Goal: Information Seeking & Learning: Learn about a topic

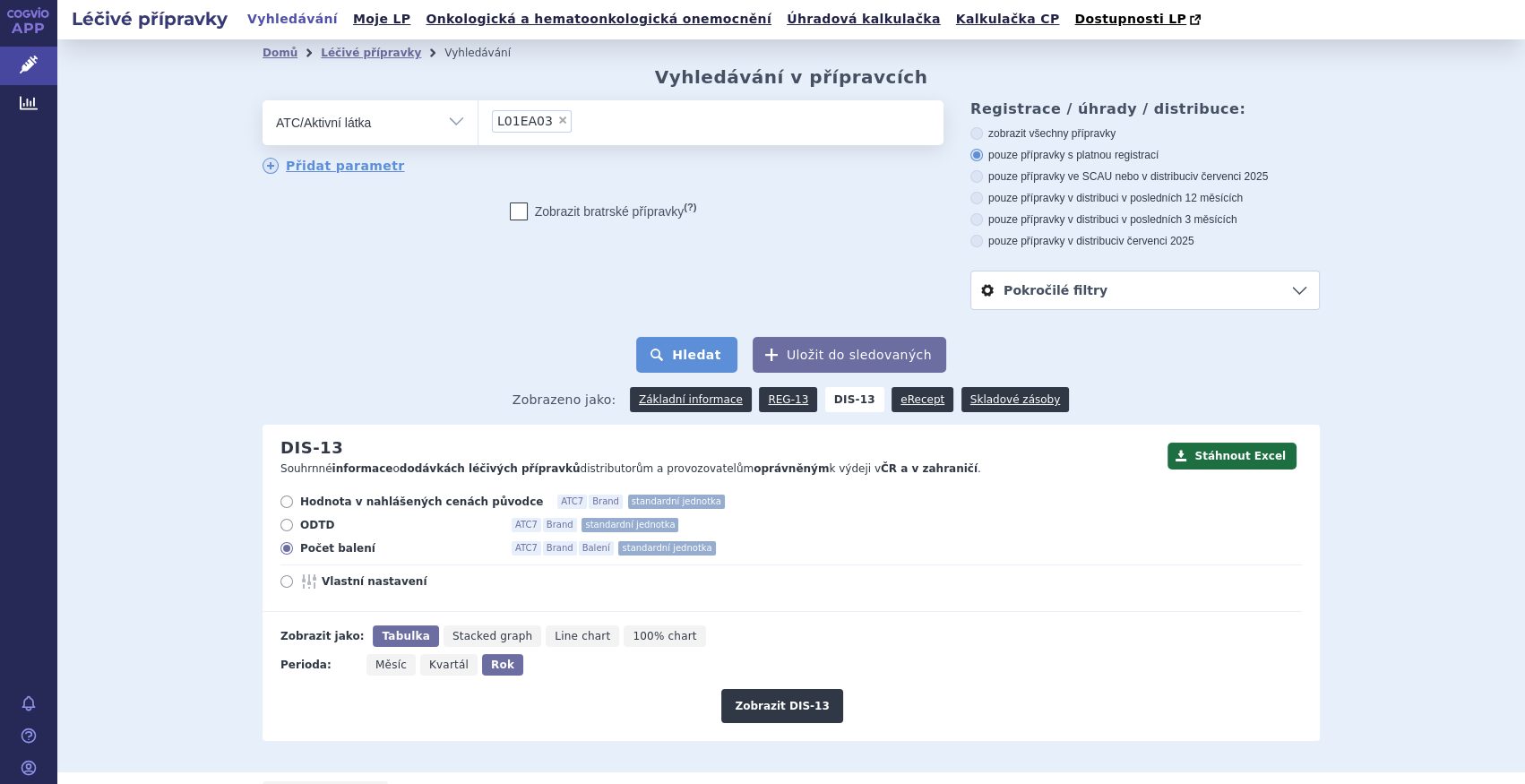
click at [722, 346] on button "Hledat" at bounding box center [686, 354] width 101 height 35
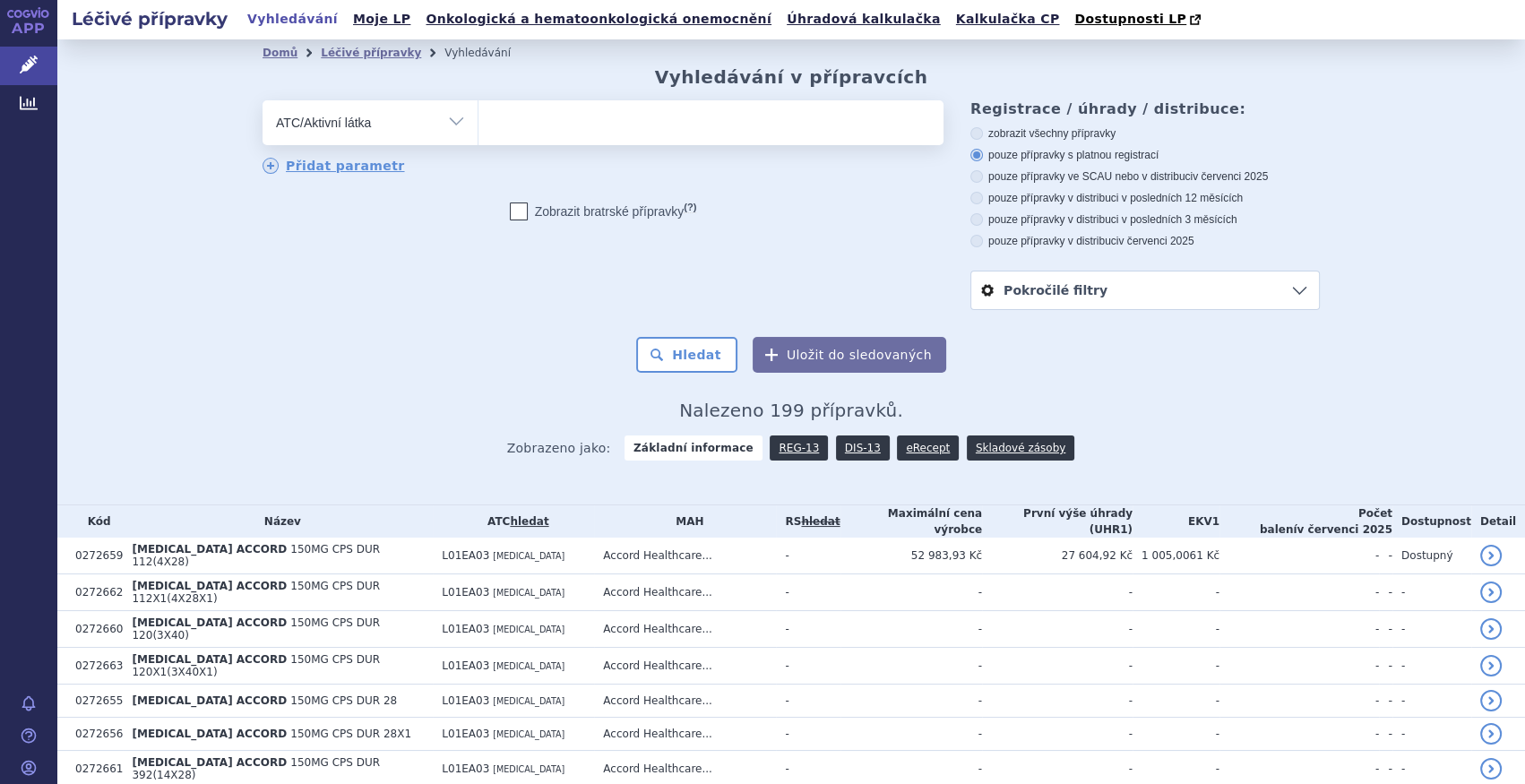
click at [550, 123] on ul at bounding box center [712, 118] width 465 height 37
click at [479, 123] on select at bounding box center [478, 121] width 1 height 45
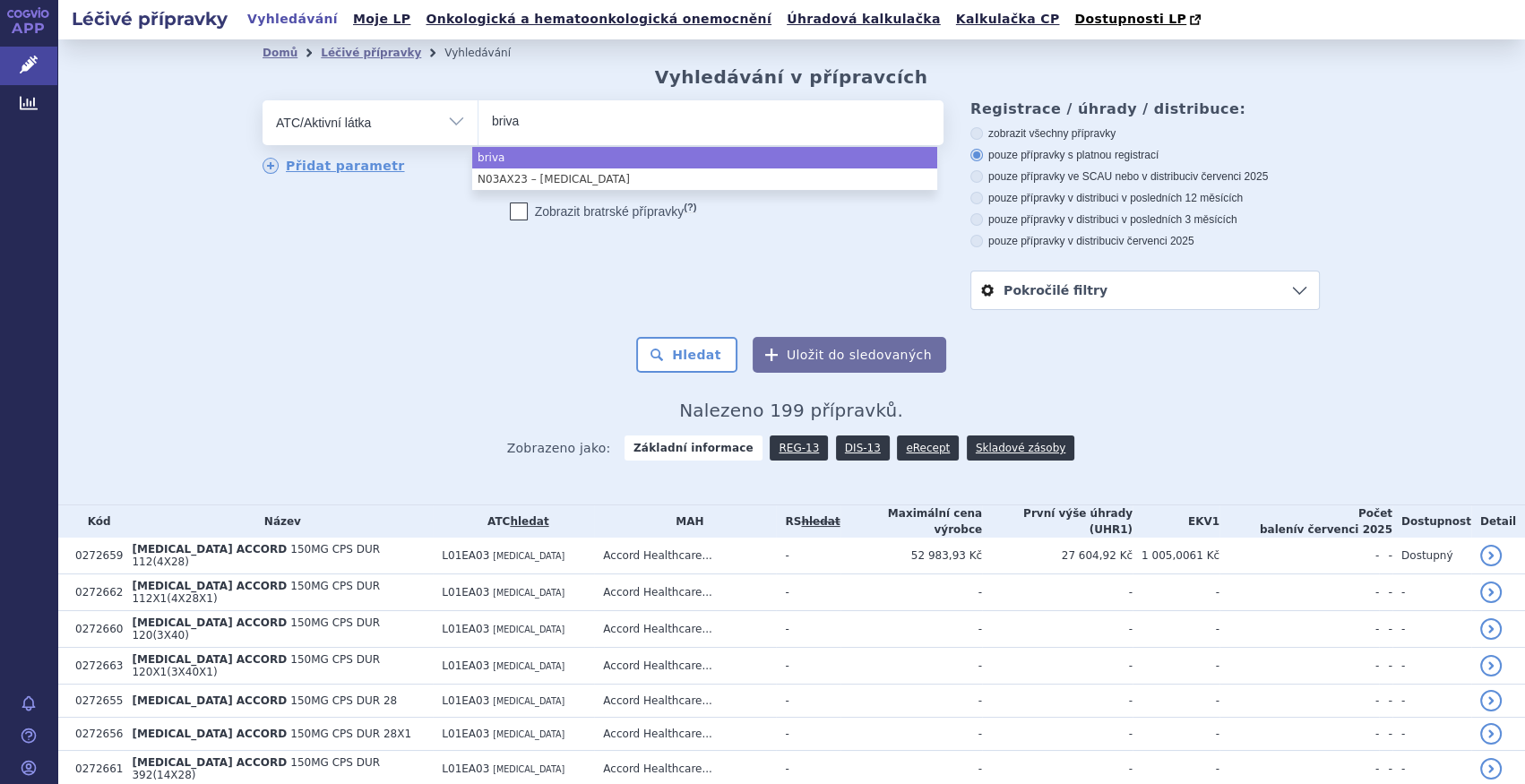
type input "briva"
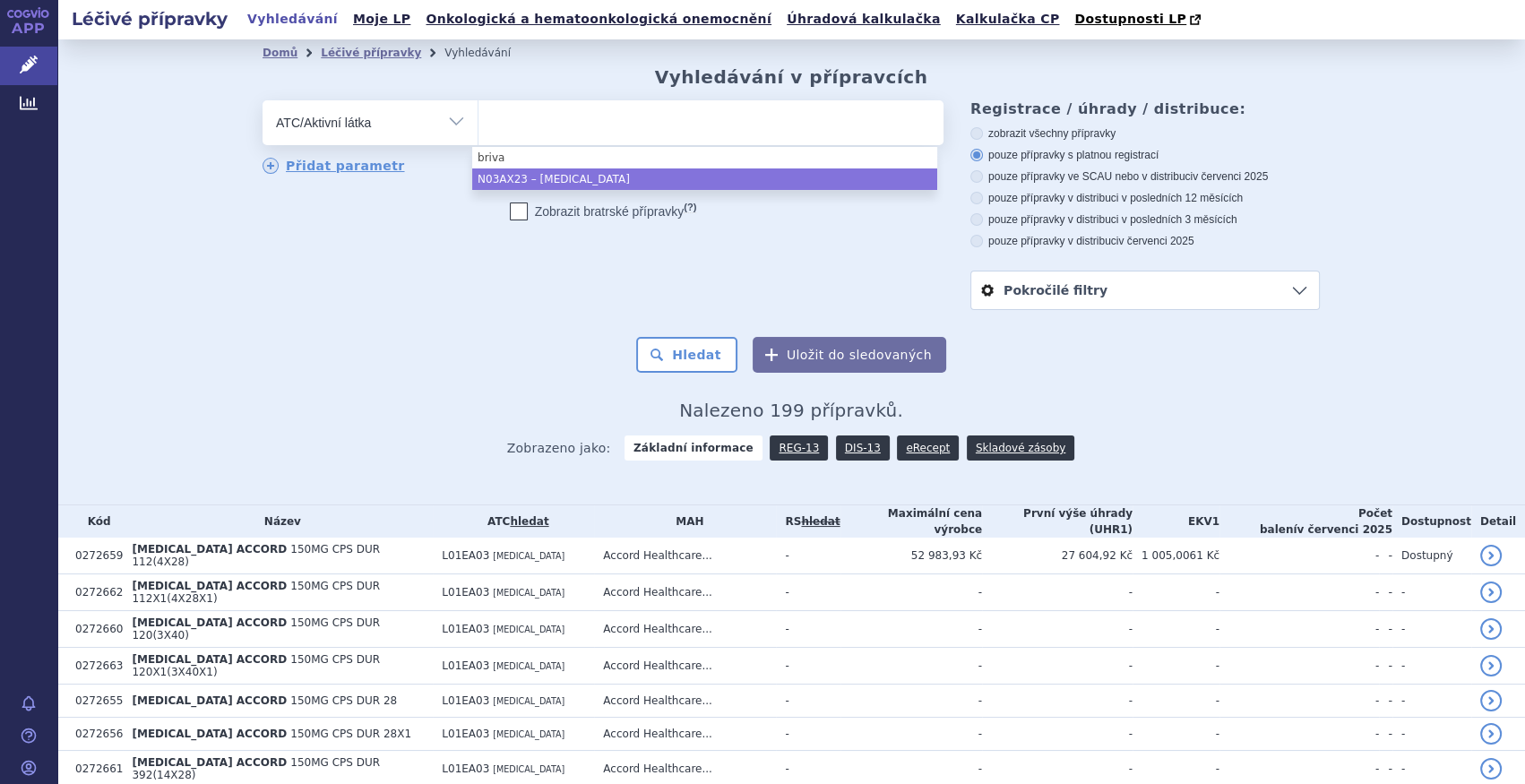
select select "N03AX23"
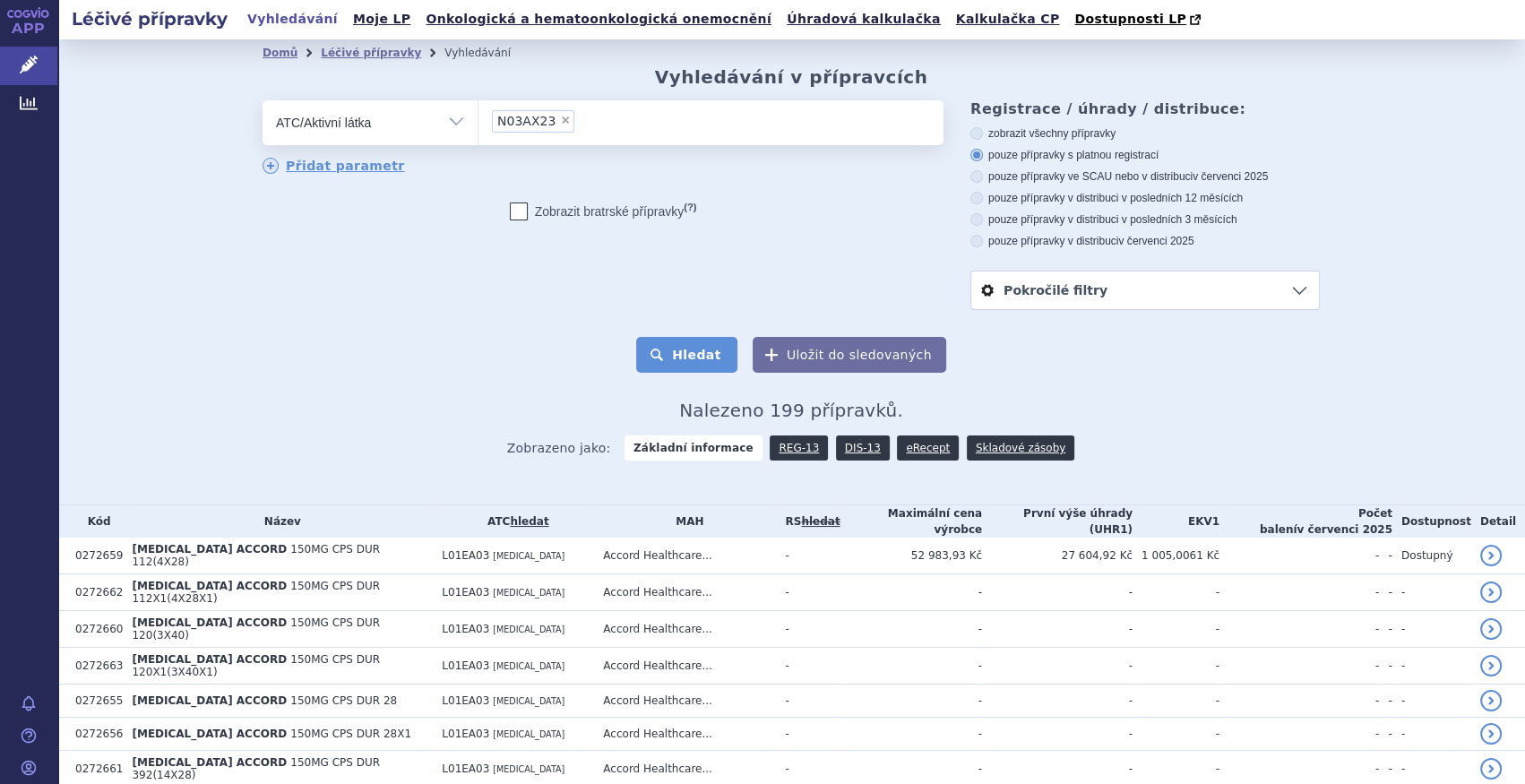
click at [682, 343] on button "Hledat" at bounding box center [686, 354] width 101 height 35
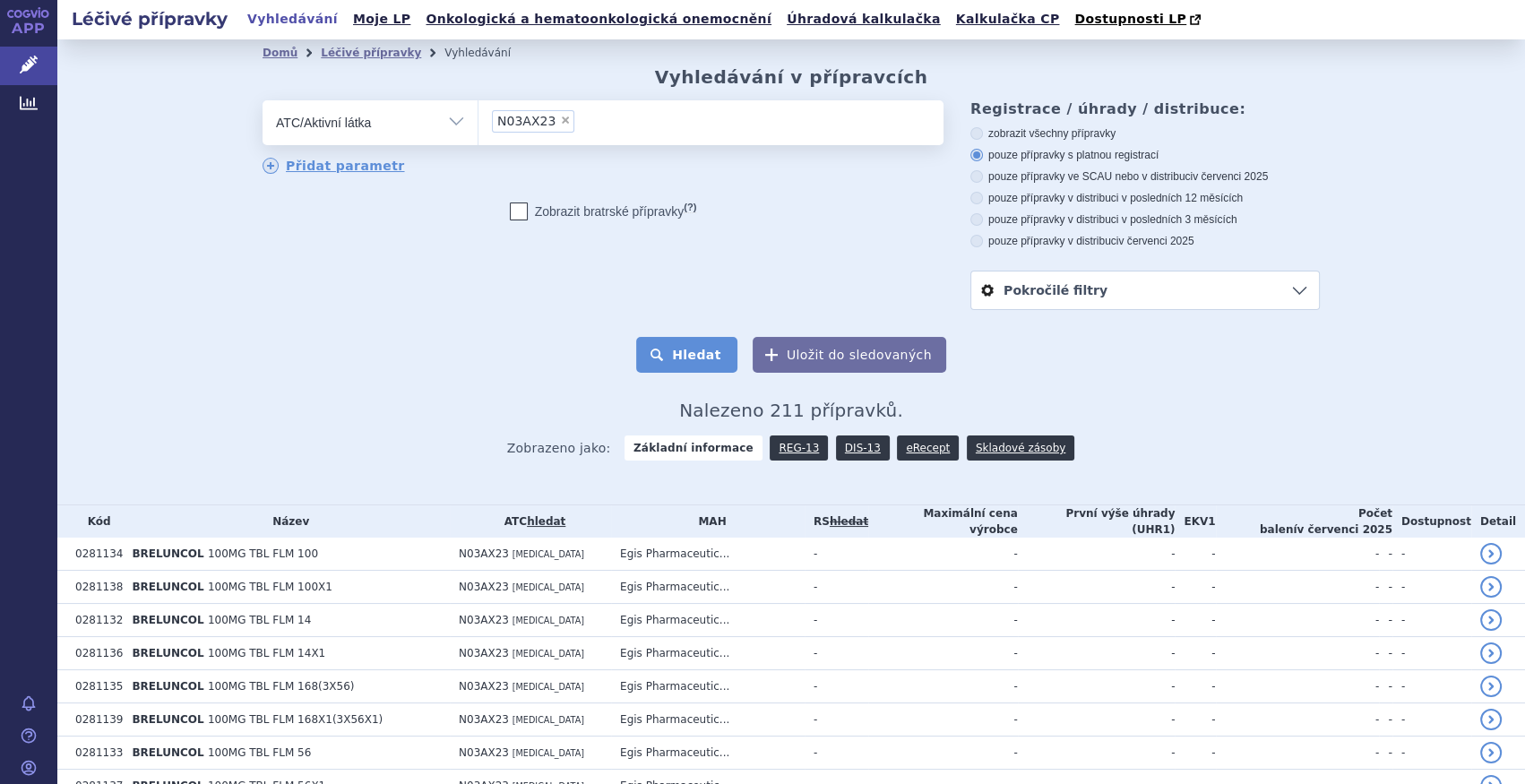
click at [699, 350] on button "Hledat" at bounding box center [686, 354] width 101 height 35
click at [717, 349] on button "Hledat" at bounding box center [686, 354] width 101 height 35
click at [713, 338] on button "Hledat" at bounding box center [686, 354] width 101 height 35
click at [853, 447] on link "DIS-13" at bounding box center [862, 448] width 54 height 25
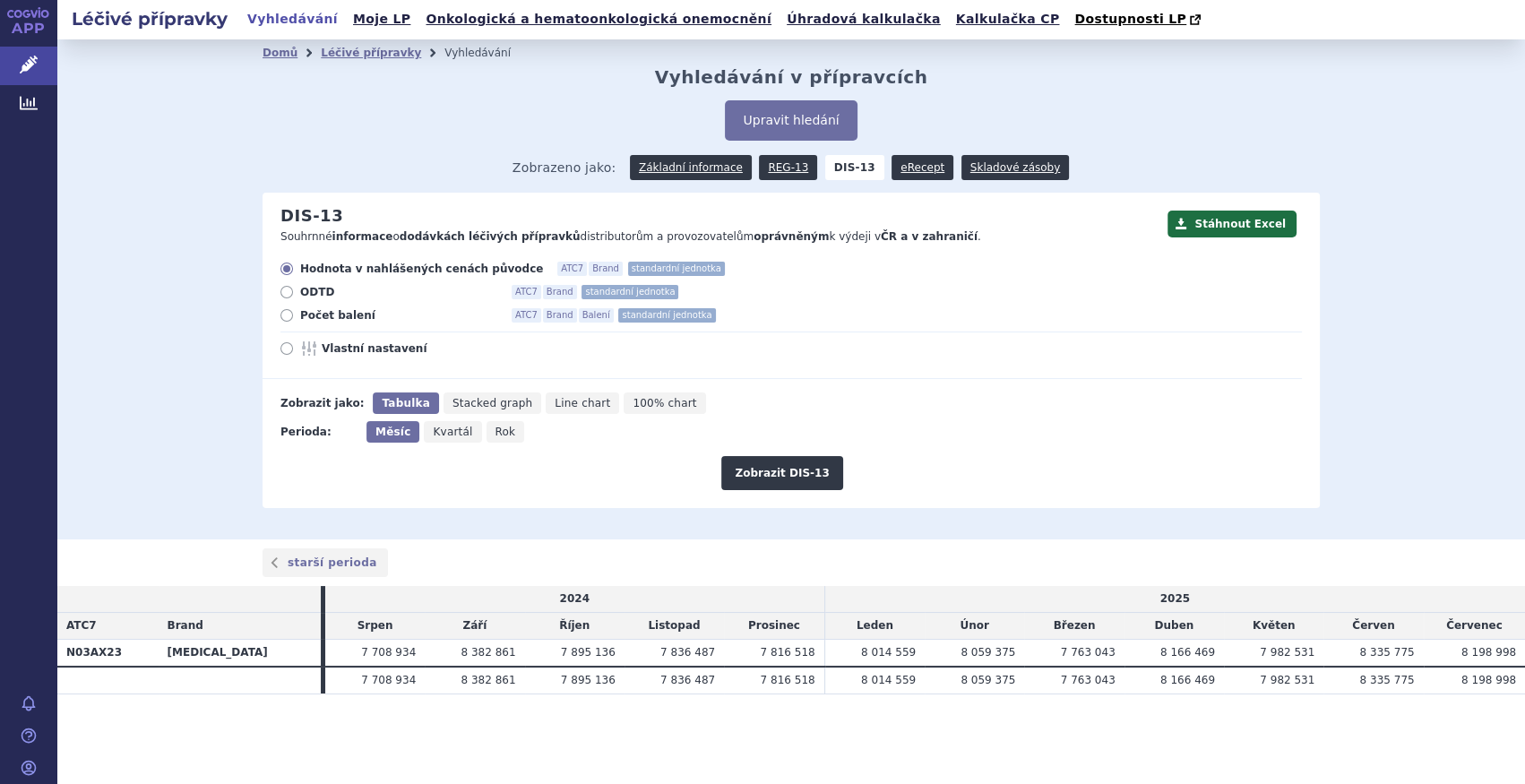
click at [345, 309] on span "Počet balení" at bounding box center [398, 315] width 197 height 15
click at [294, 312] on input "Počet balení ATC7 Brand Balení standardní jednotka" at bounding box center [288, 317] width 12 height 12
radio input "true"
click at [495, 433] on span "Rok" at bounding box center [505, 432] width 21 height 13
click at [486, 432] on input "Rok" at bounding box center [492, 426] width 12 height 12
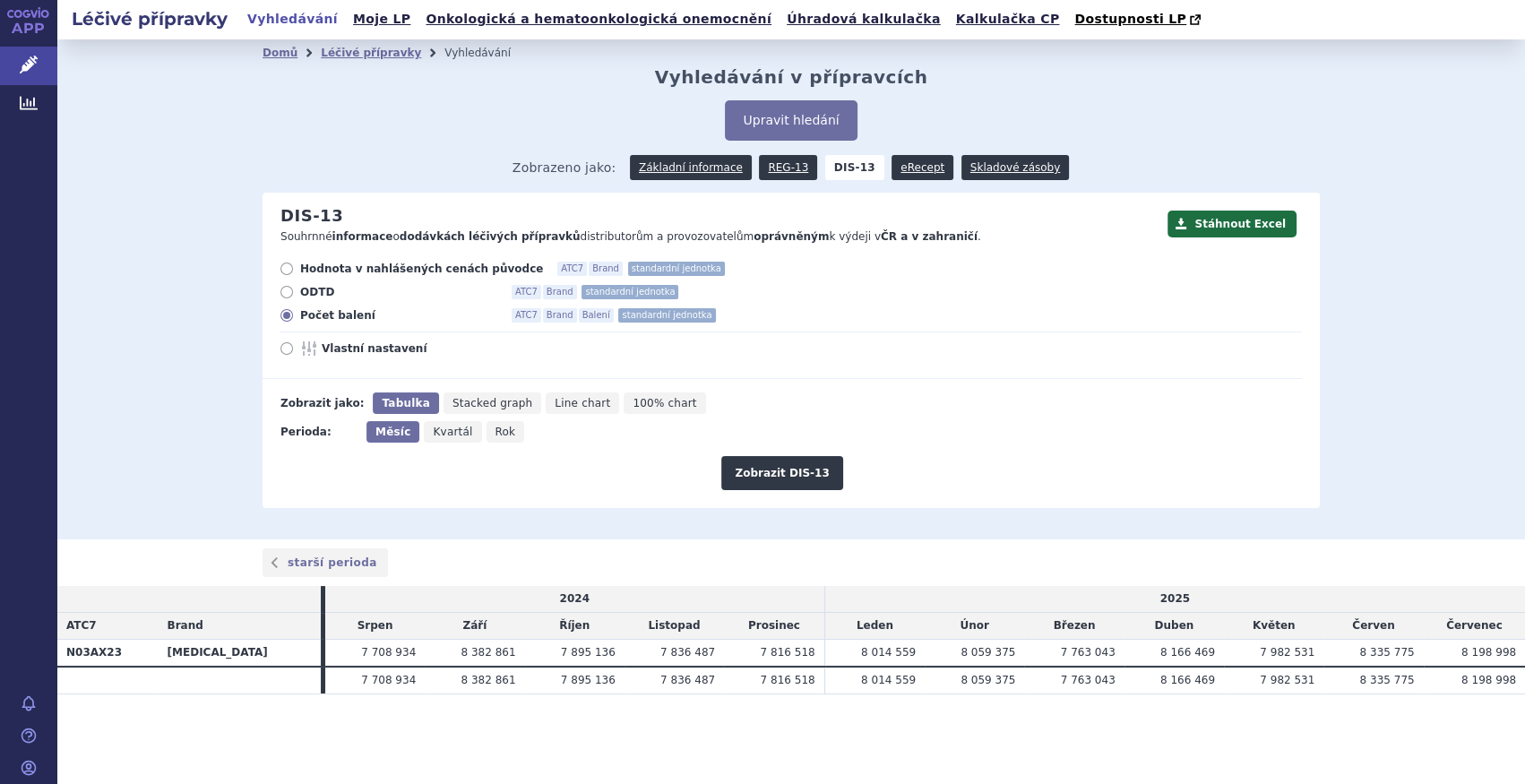
radio input "true"
click at [763, 471] on button "Zobrazit DIS-13" at bounding box center [782, 472] width 121 height 34
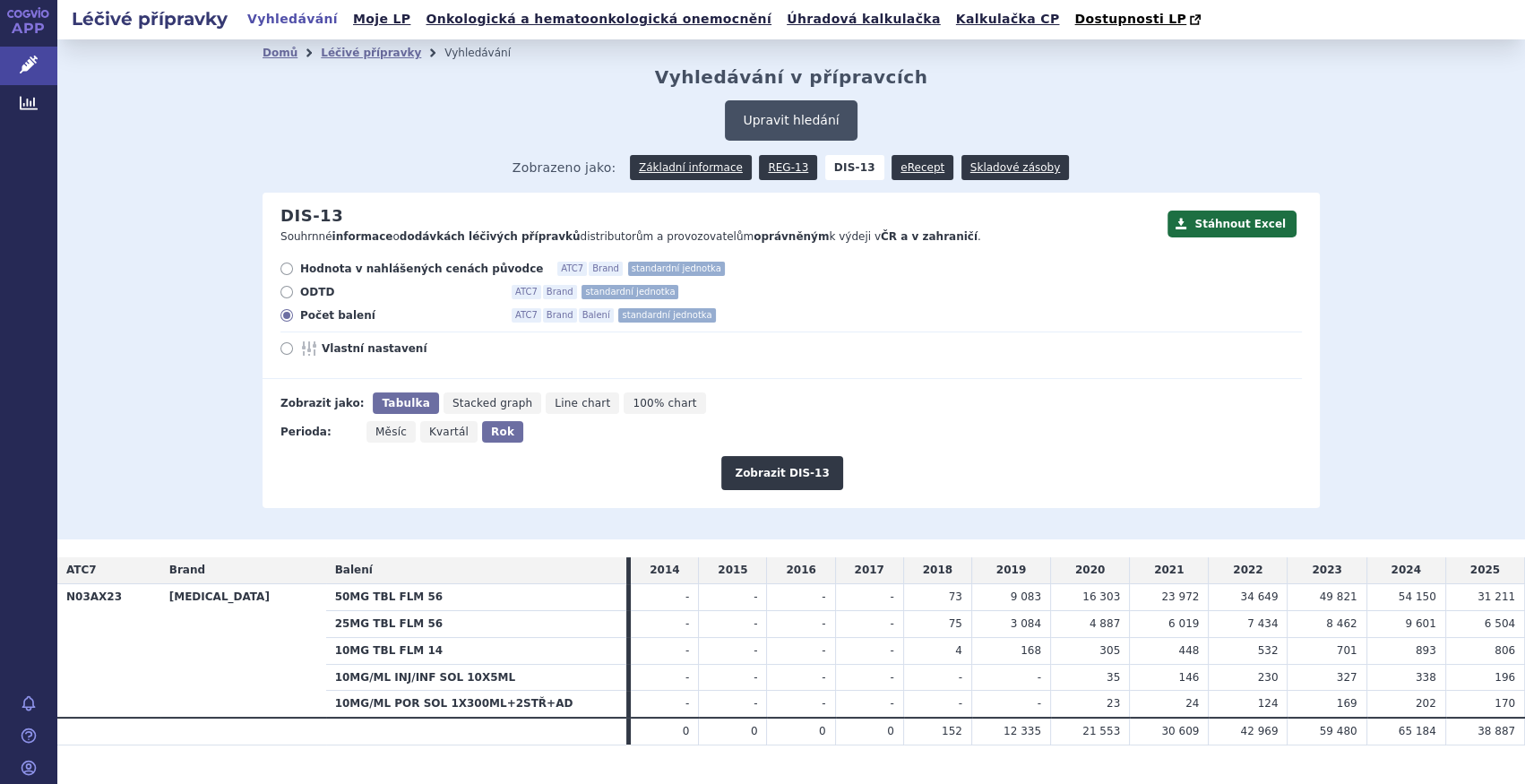
click at [817, 107] on button "Upravit hledání" at bounding box center [791, 120] width 132 height 40
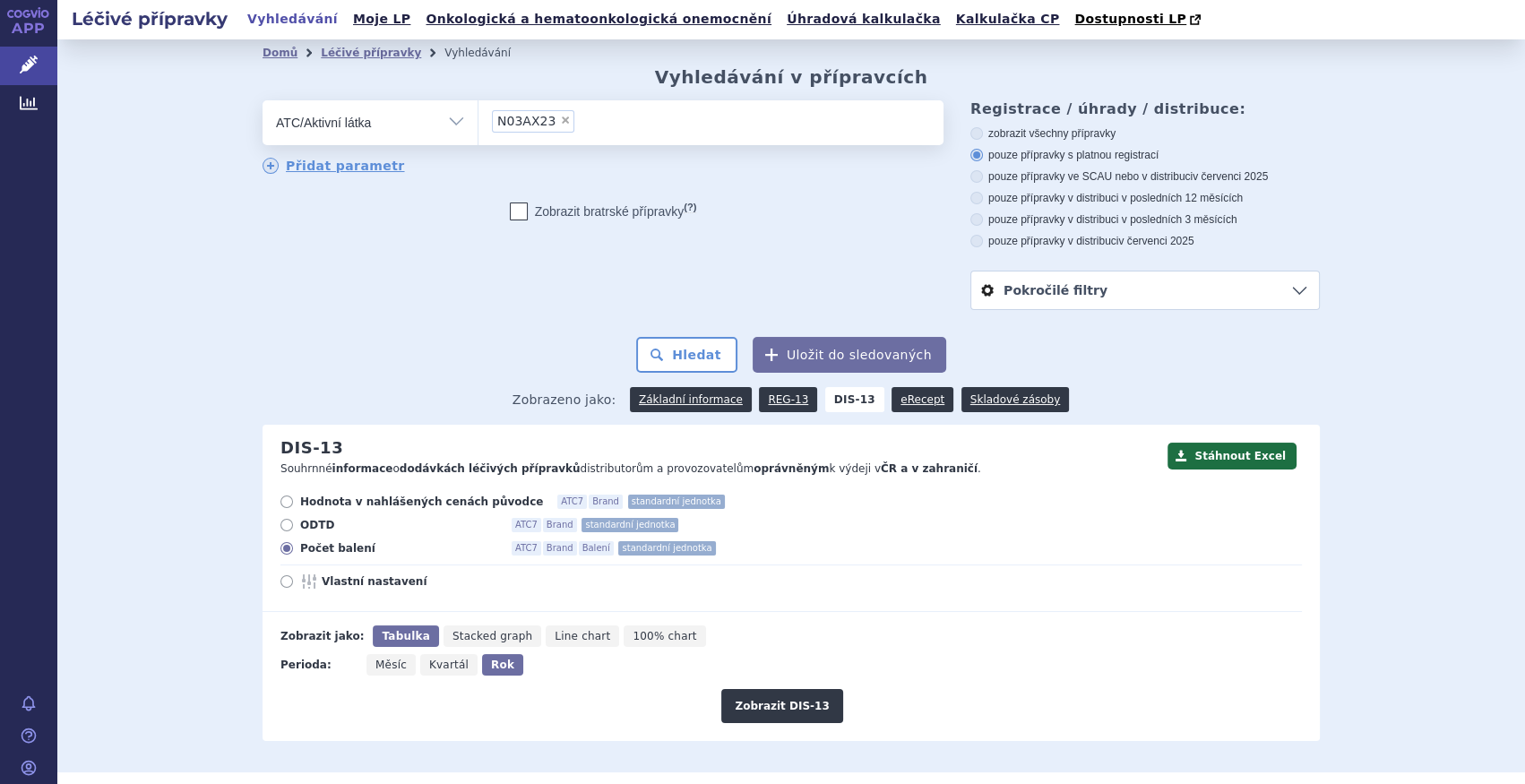
click at [560, 119] on span "×" at bounding box center [565, 120] width 11 height 11
click at [479, 119] on select "N03AX23" at bounding box center [478, 121] width 1 height 45
select select
click at [550, 119] on ul at bounding box center [712, 118] width 465 height 37
click at [479, 119] on select at bounding box center [478, 121] width 1 height 45
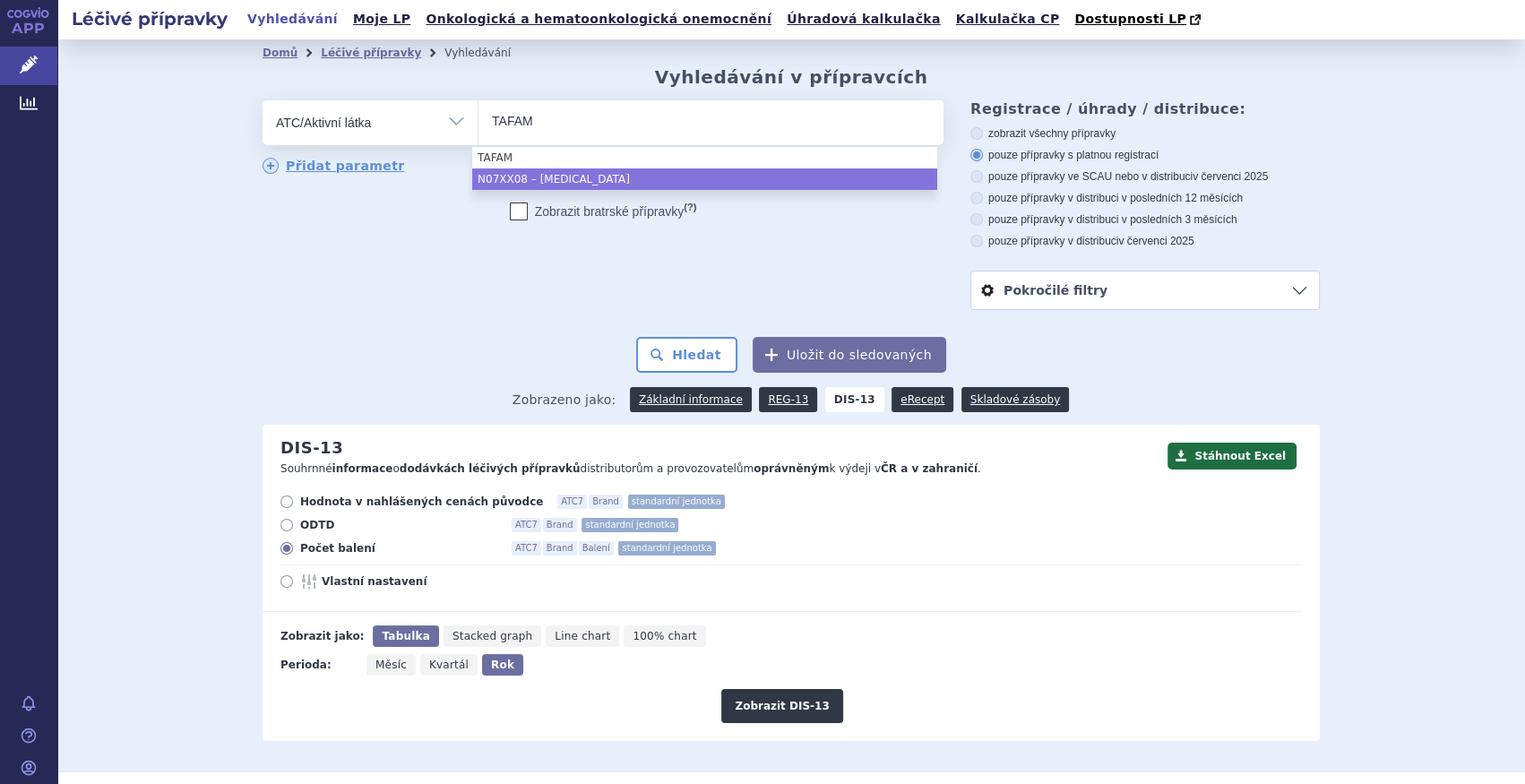
type input "TAFAM"
select select "N07XX08"
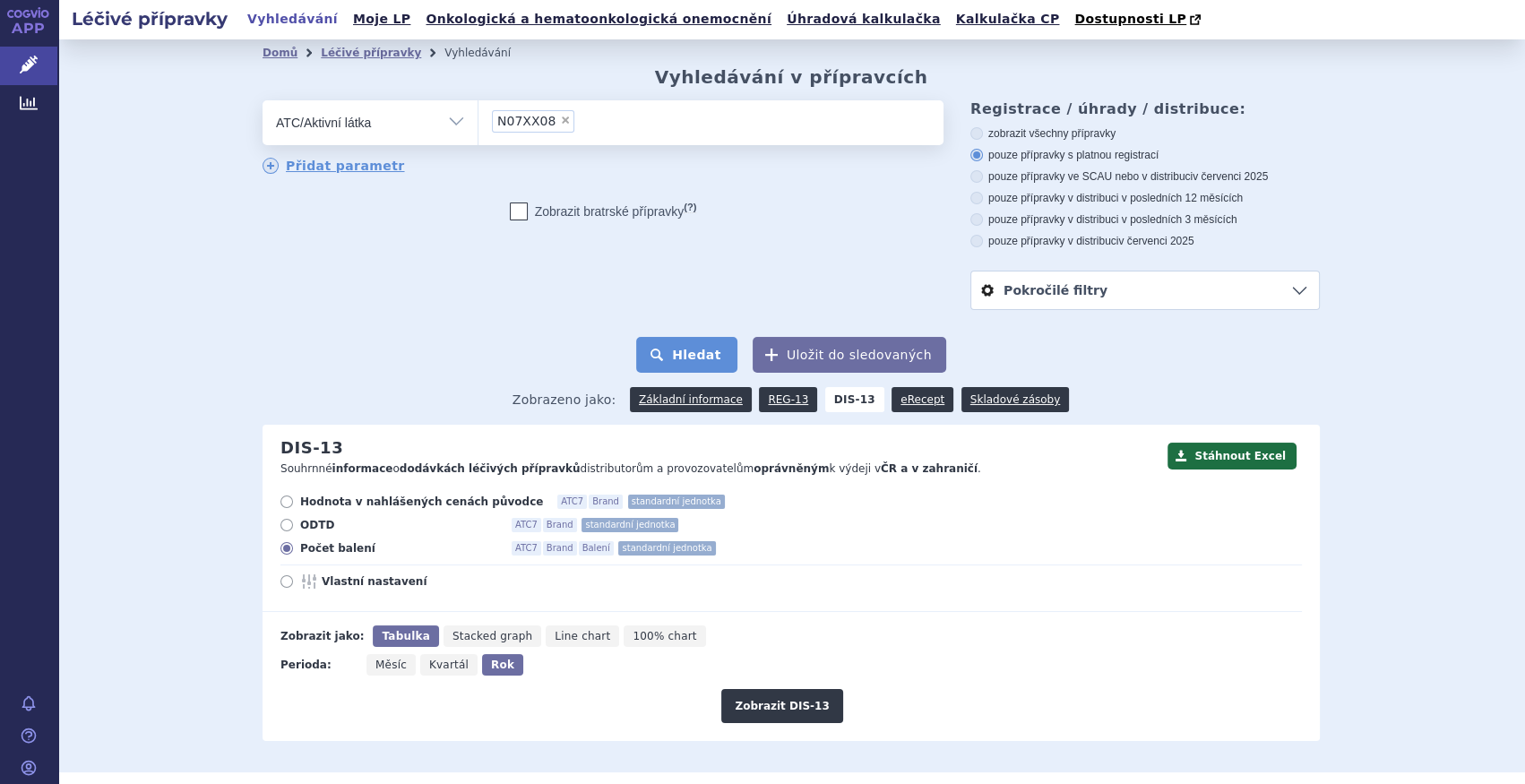
click at [700, 354] on button "Hledat" at bounding box center [686, 354] width 101 height 35
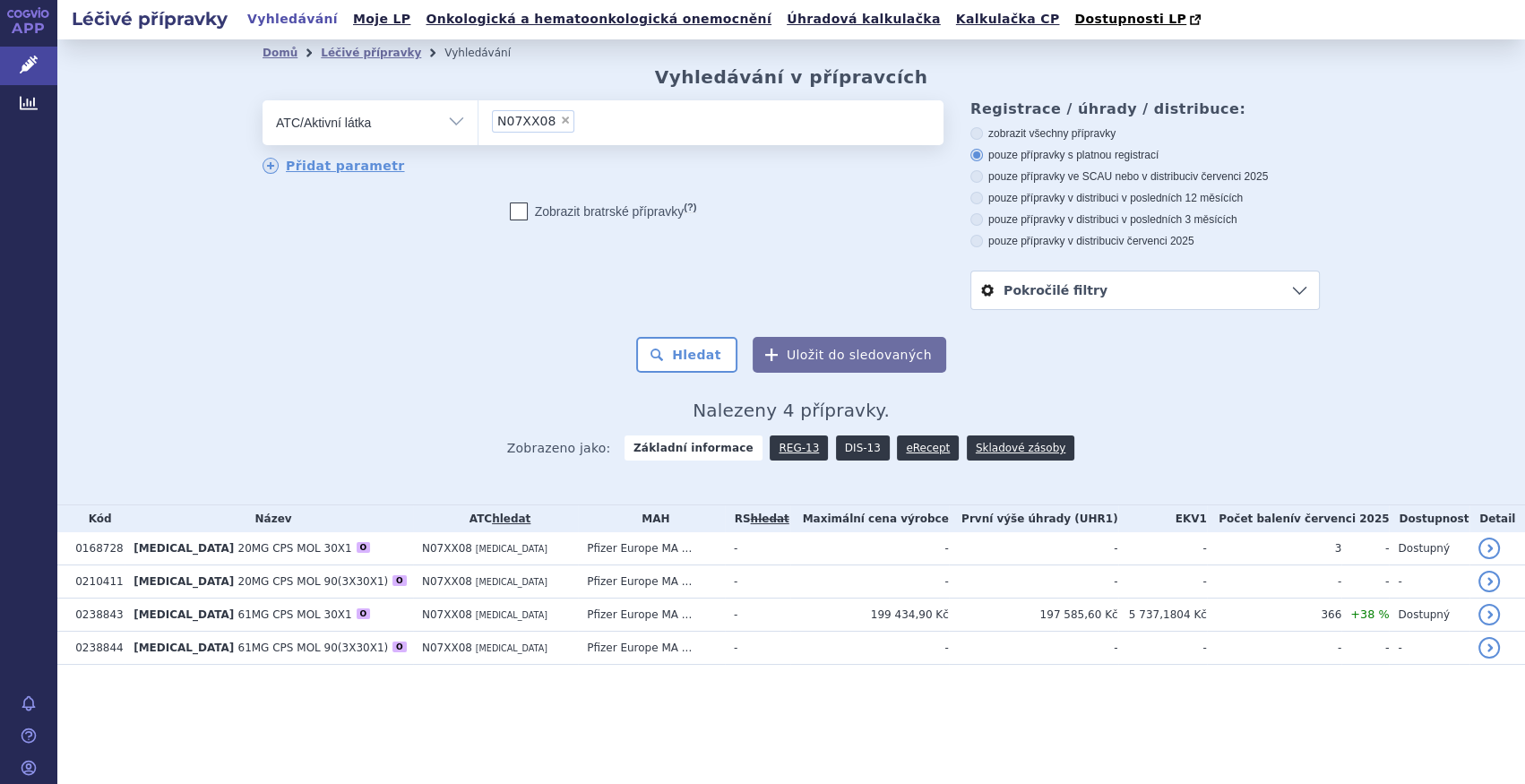
click at [841, 449] on link "DIS-13" at bounding box center [862, 448] width 54 height 25
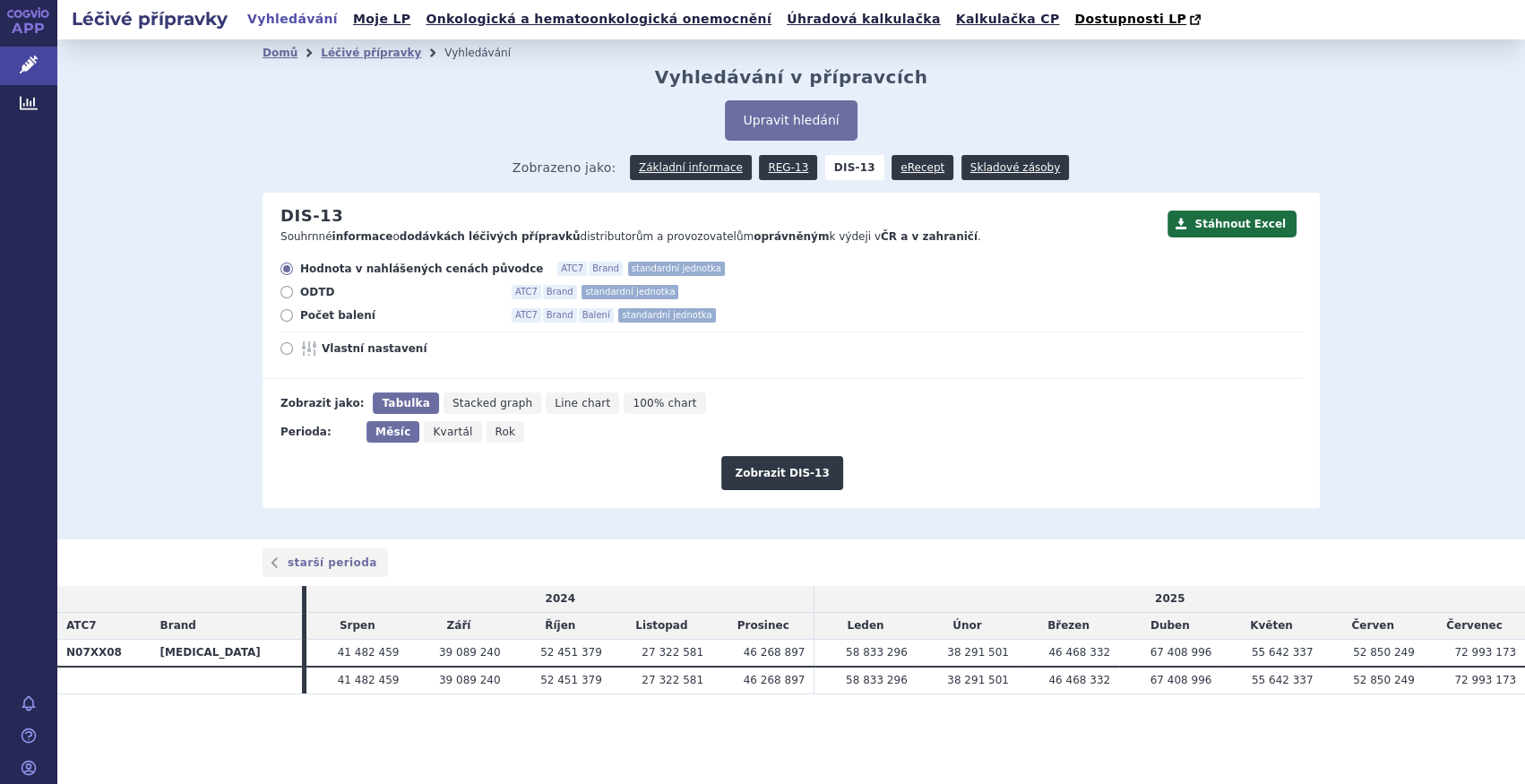
click at [350, 310] on span "Počet balení" at bounding box center [398, 315] width 197 height 15
click at [294, 312] on input "Počet balení ATC7 Brand Balení standardní jednotka" at bounding box center [288, 317] width 12 height 12
radio input "true"
click at [828, 466] on button "Zobrazit DIS-13" at bounding box center [782, 472] width 121 height 34
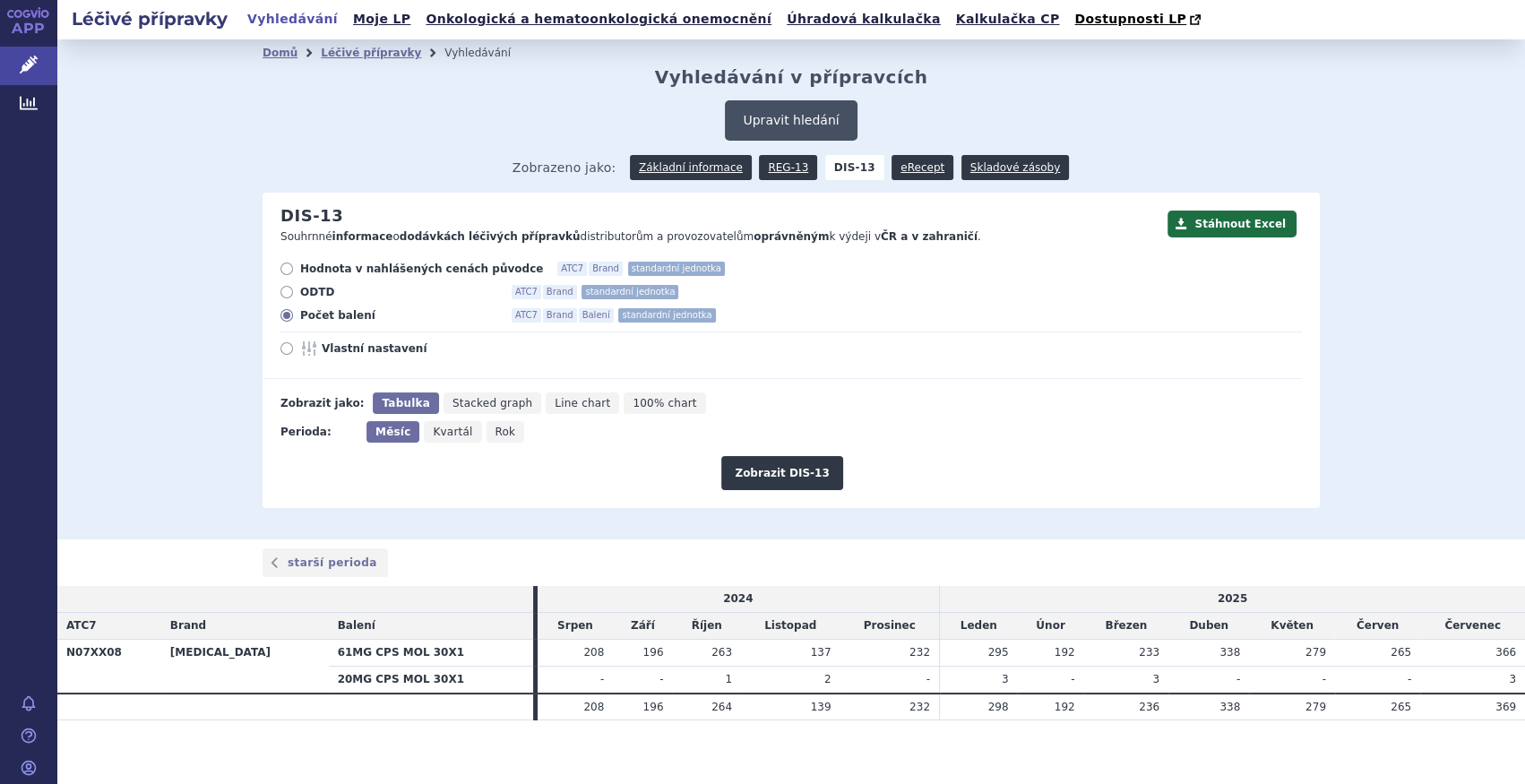
click at [769, 114] on button "Upravit hledání" at bounding box center [791, 120] width 132 height 40
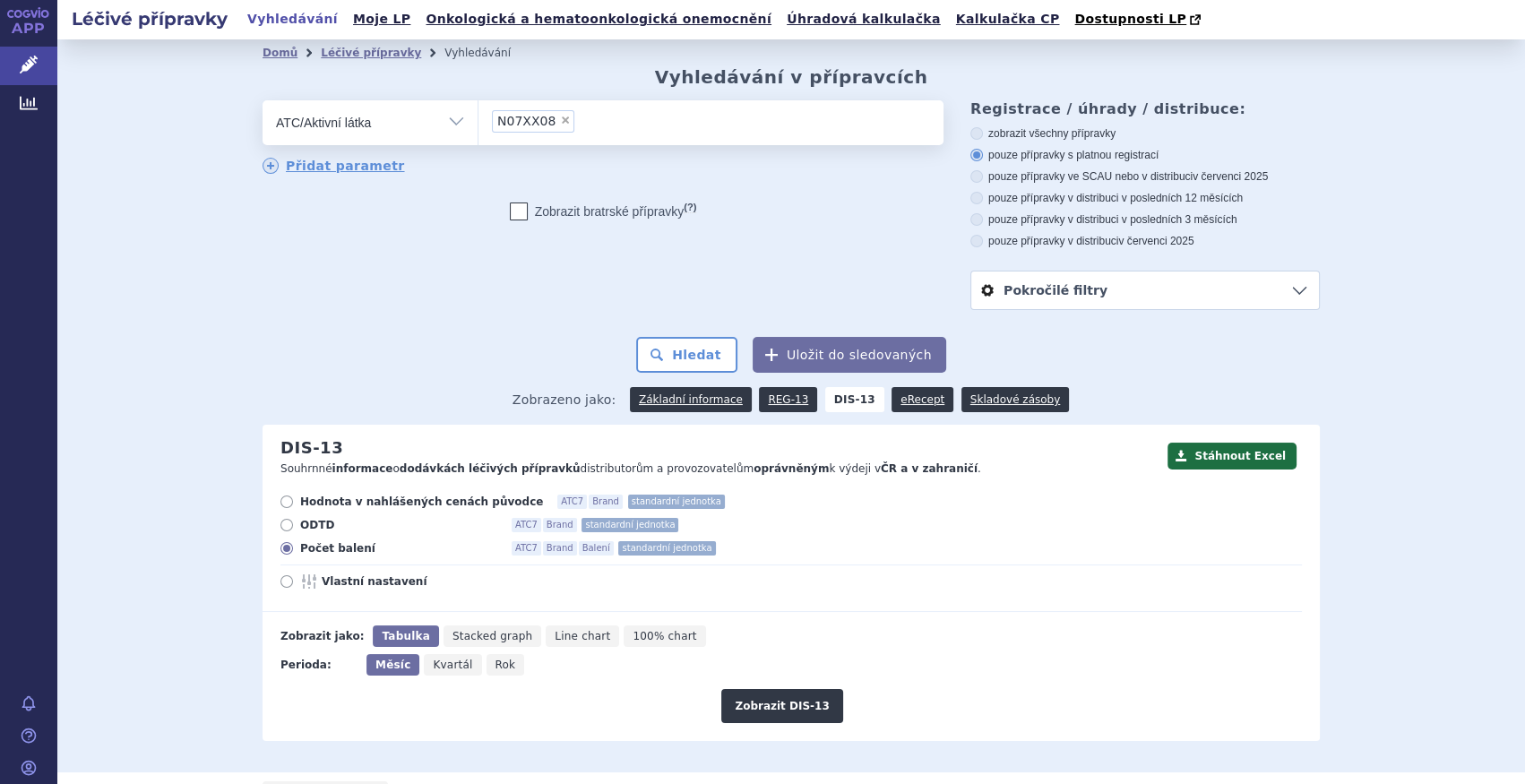
click at [560, 120] on span "×" at bounding box center [565, 120] width 11 height 11
click at [479, 120] on select "N07XX08" at bounding box center [478, 121] width 1 height 45
select select
click at [553, 120] on ul at bounding box center [712, 118] width 465 height 37
click at [479, 120] on select at bounding box center [478, 121] width 1 height 45
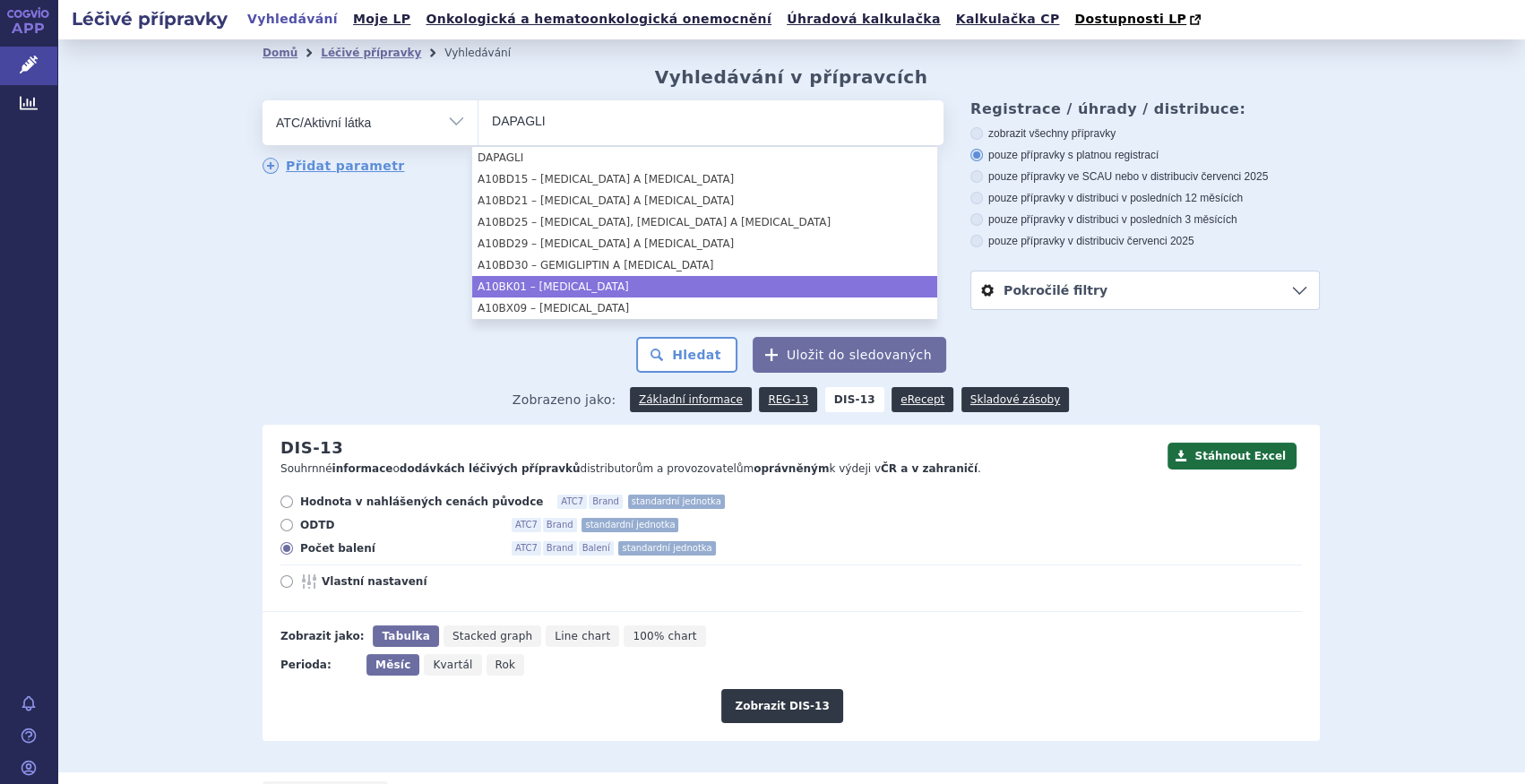
type input "DAPAGLI"
drag, startPoint x: 566, startPoint y: 286, endPoint x: 580, endPoint y: 286, distance: 14.0
select select "A10BK01"
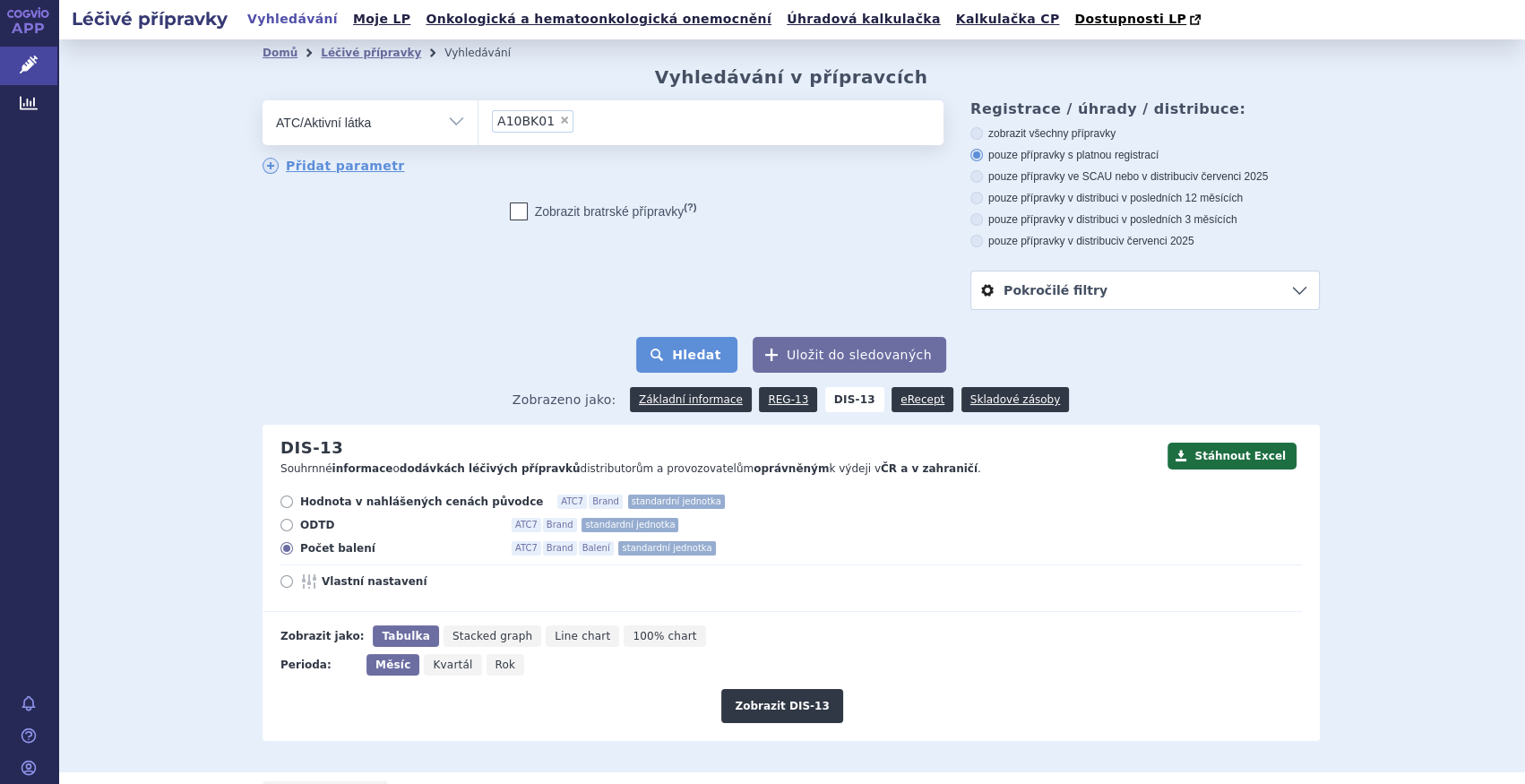
click at [718, 352] on button "Hledat" at bounding box center [686, 354] width 101 height 35
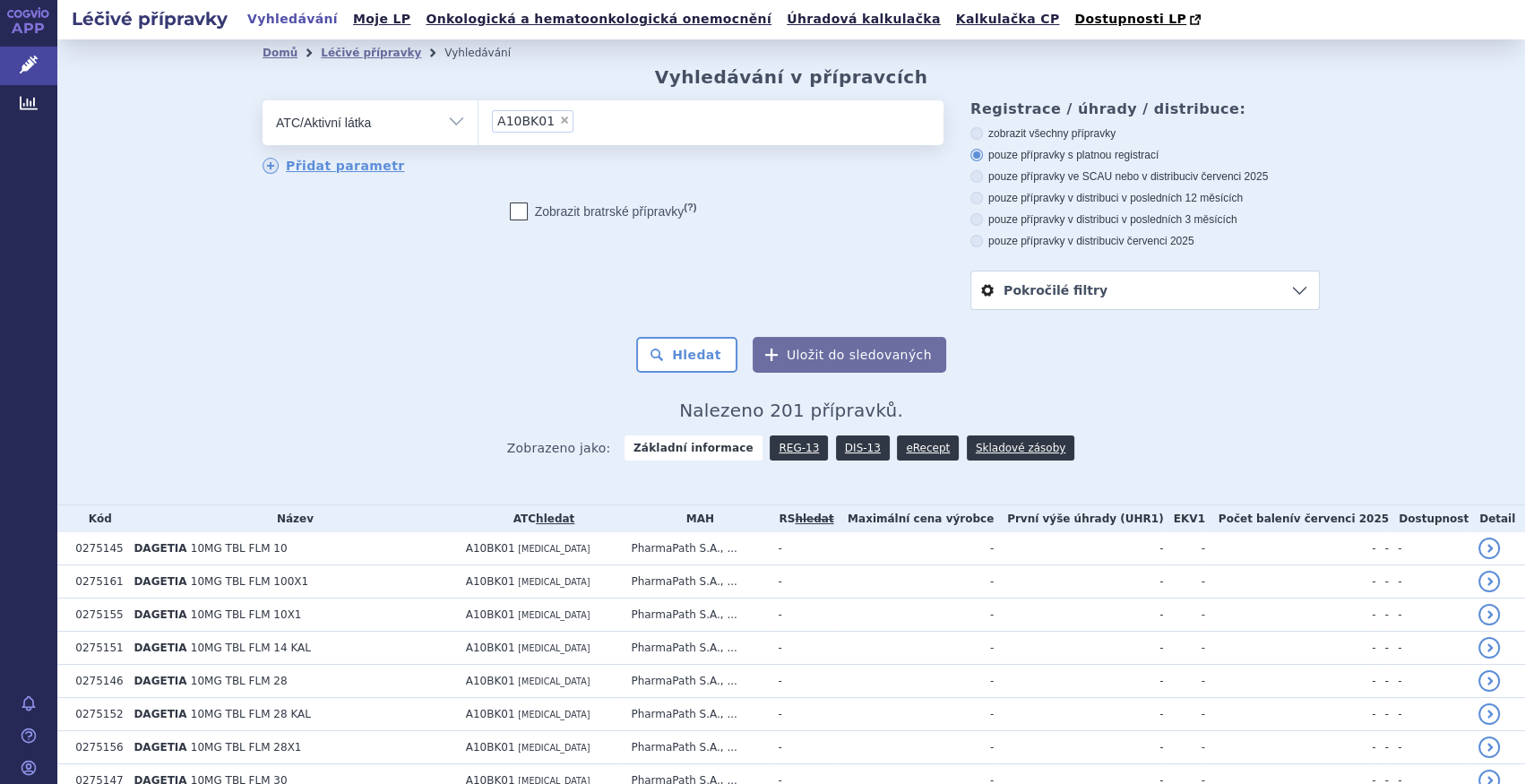
scroll to position [325, 0]
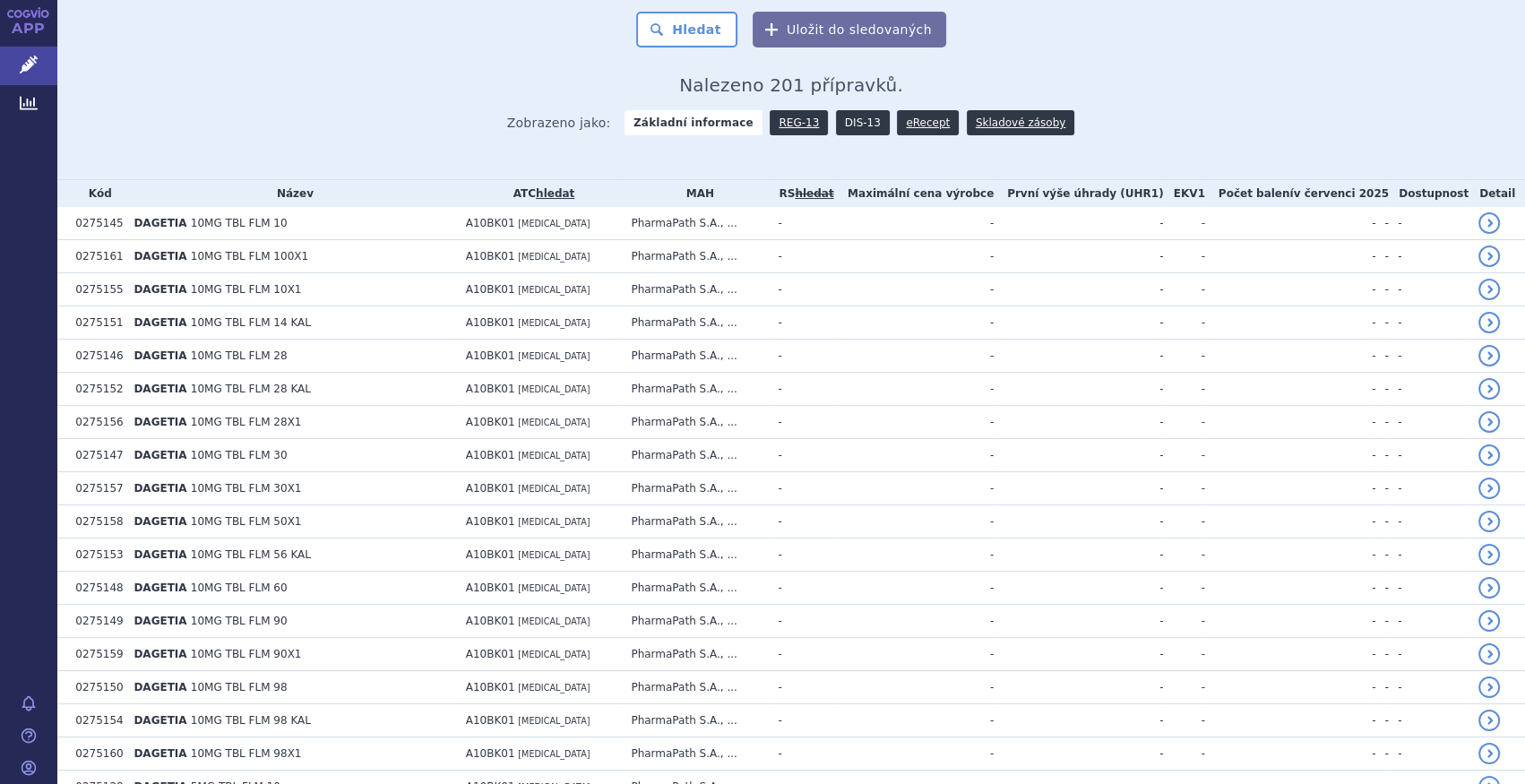
click at [862, 119] on link "DIS-13" at bounding box center [862, 123] width 54 height 25
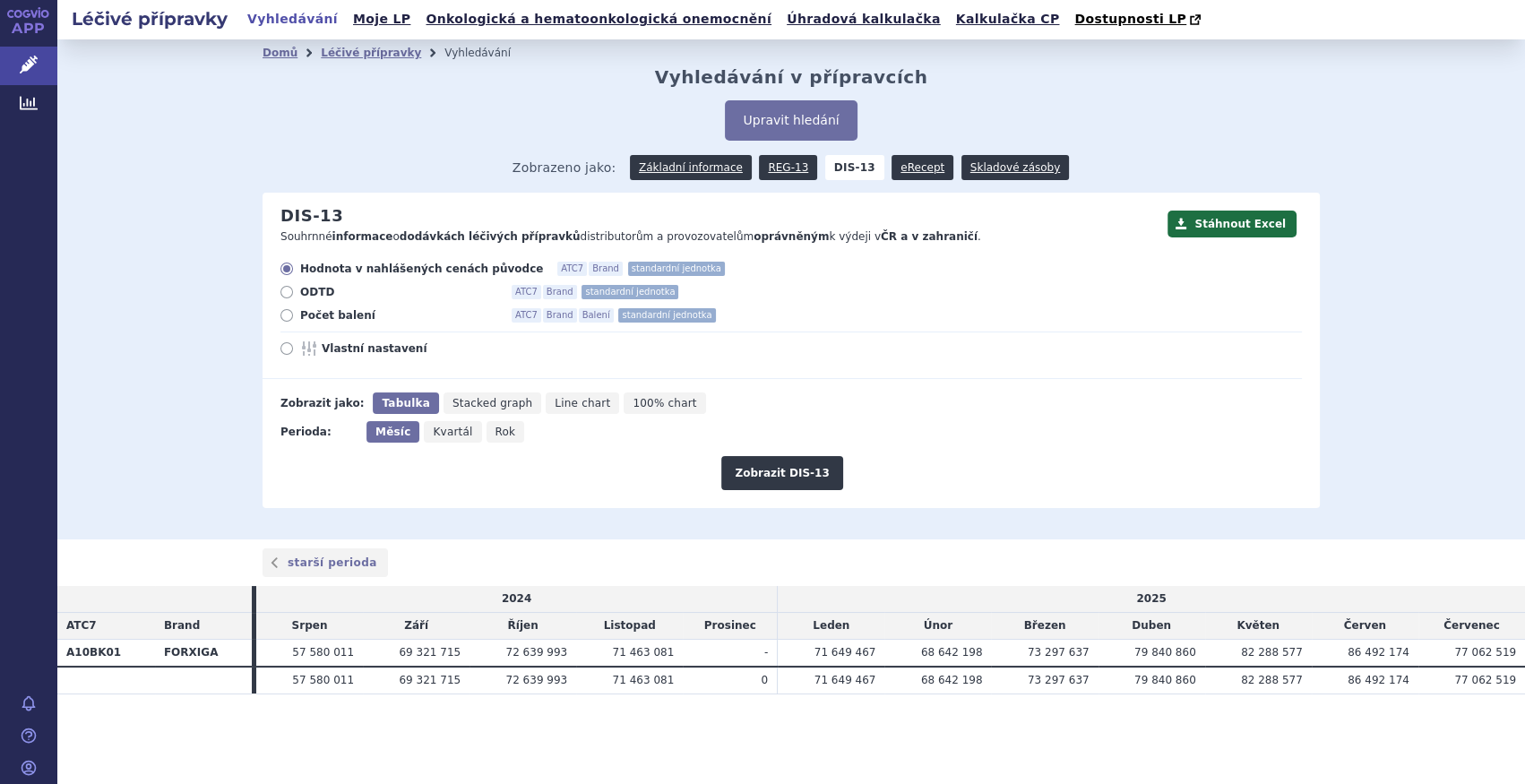
click at [367, 311] on span "Počet balení" at bounding box center [398, 315] width 197 height 15
click at [294, 312] on input "Počet balení ATC7 Brand Balení standardní jednotka" at bounding box center [288, 317] width 12 height 12
radio input "true"
click at [499, 438] on icon "Rok" at bounding box center [505, 432] width 38 height 22
click at [500, 429] on span "Rok" at bounding box center [505, 432] width 21 height 13
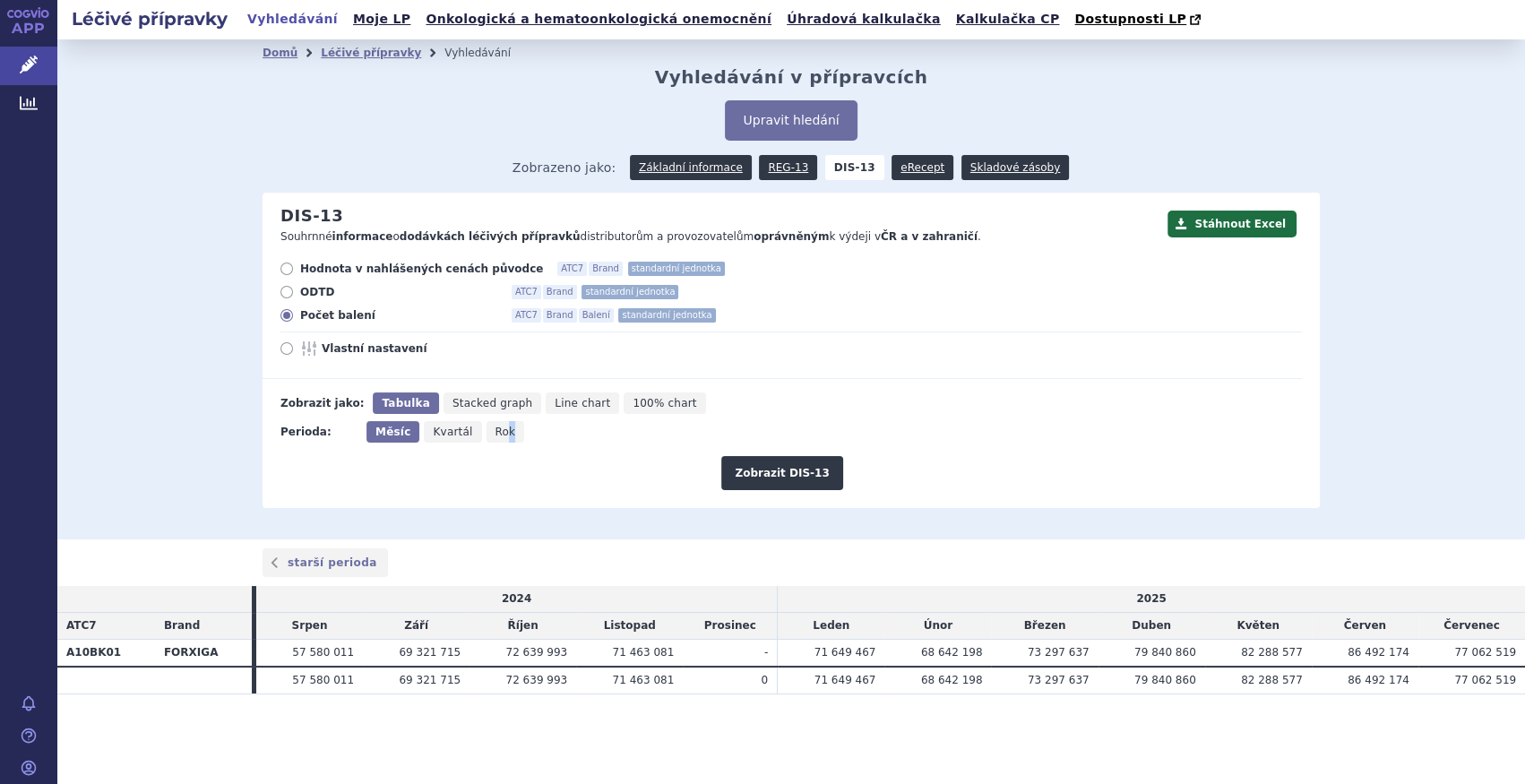
click at [498, 429] on input "Rok" at bounding box center [492, 426] width 12 height 12
radio input "true"
click at [759, 465] on button "Zobrazit DIS-13" at bounding box center [782, 472] width 121 height 34
